Goal: Task Accomplishment & Management: Manage account settings

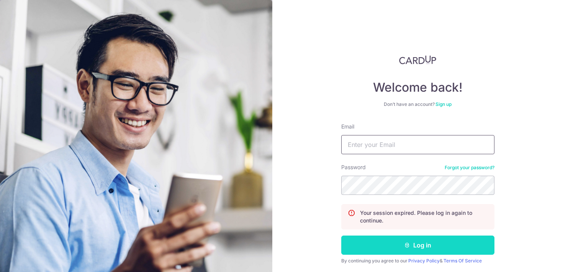
type input "[EMAIL_ADDRESS][DOMAIN_NAME]"
click at [372, 245] on button "Log in" at bounding box center [417, 244] width 153 height 19
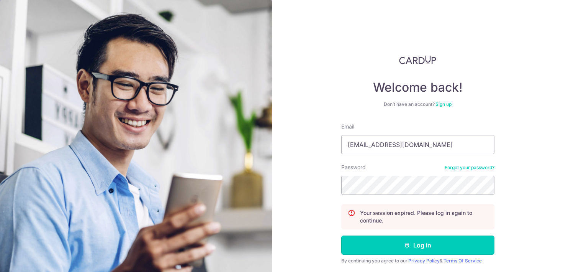
click at [341, 235] on button "Log in" at bounding box center [417, 244] width 153 height 19
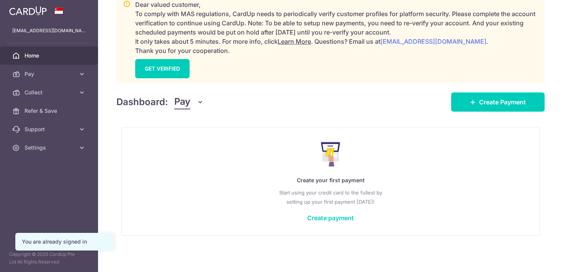
click at [196, 103] on icon "button" at bounding box center [200, 102] width 8 height 8
click at [196, 133] on link "Collect" at bounding box center [215, 142] width 80 height 18
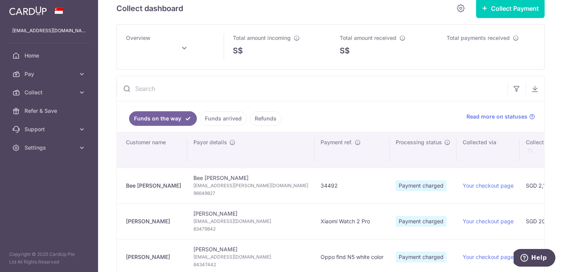
scroll to position [14, 0]
type input "August 2025"
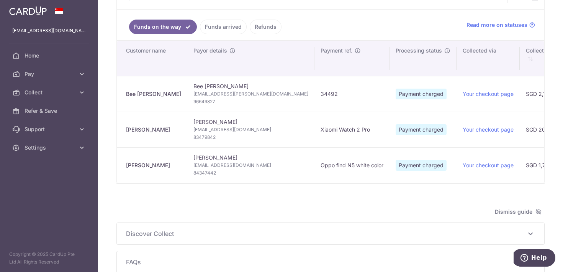
scroll to position [90, 0]
